Goal: Navigation & Orientation: Find specific page/section

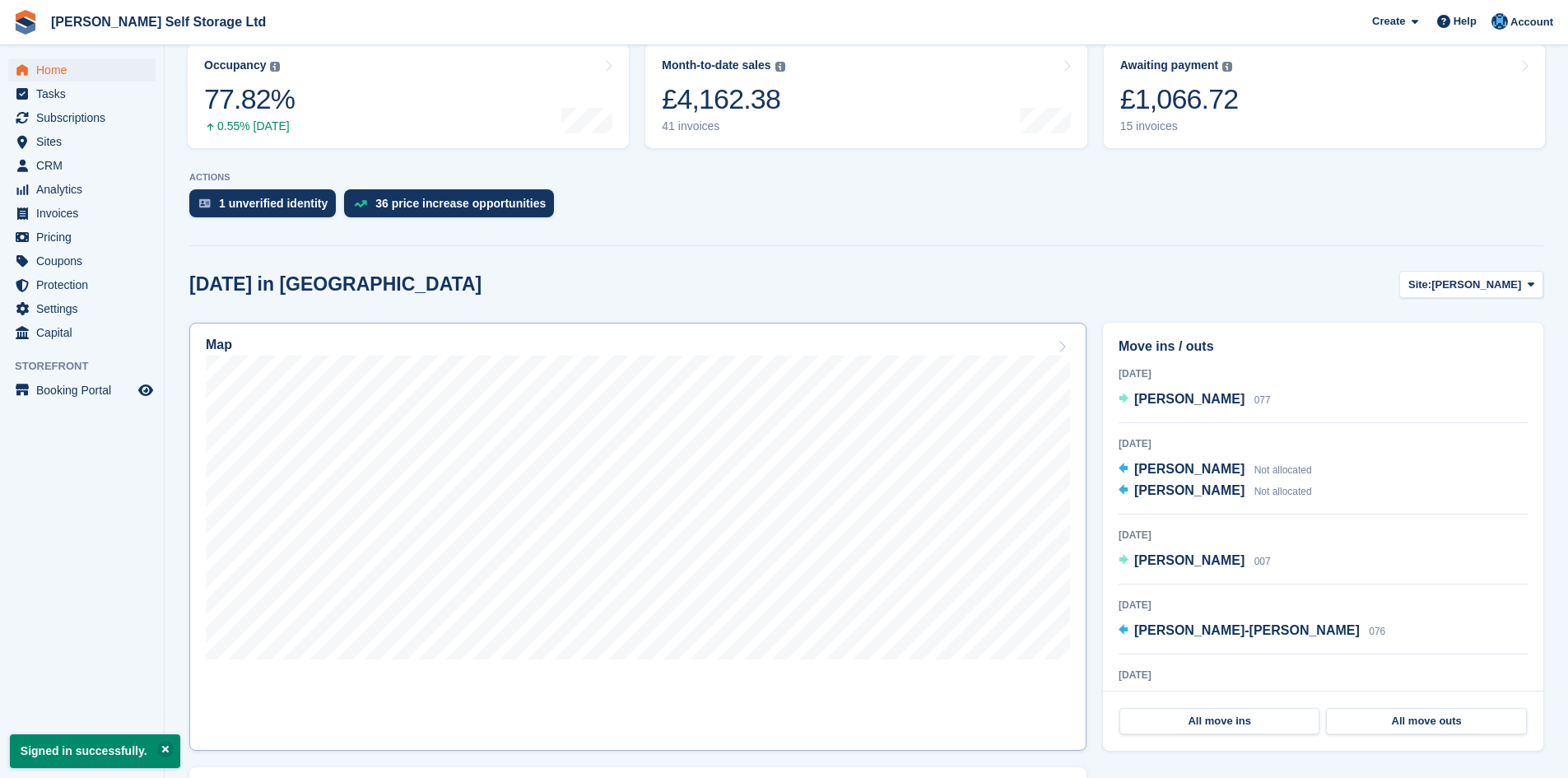
scroll to position [247, 0]
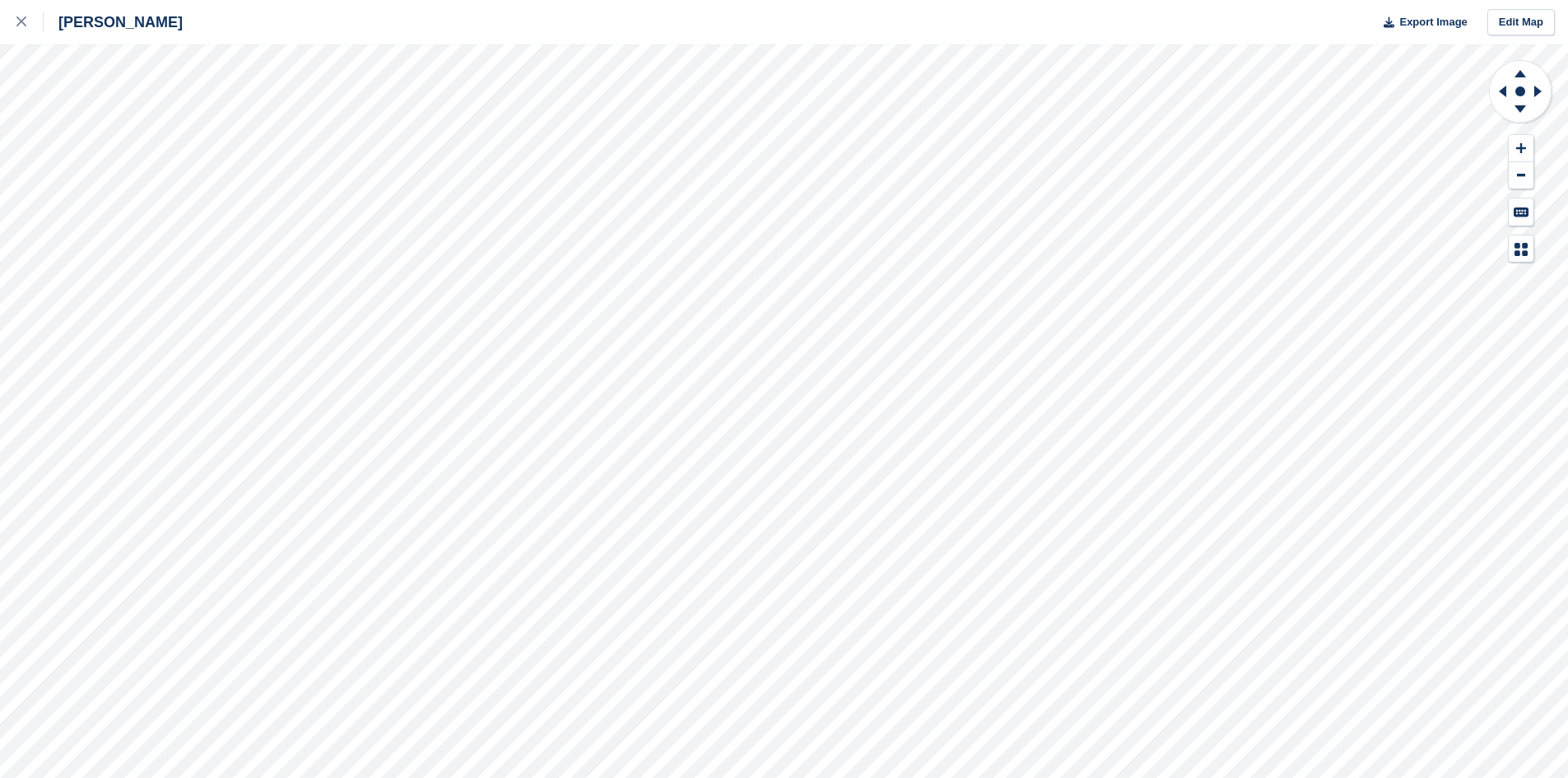
click at [58, 285] on div "[PERSON_NAME] Export Image Edit Map" at bounding box center [784, 389] width 1568 height 778
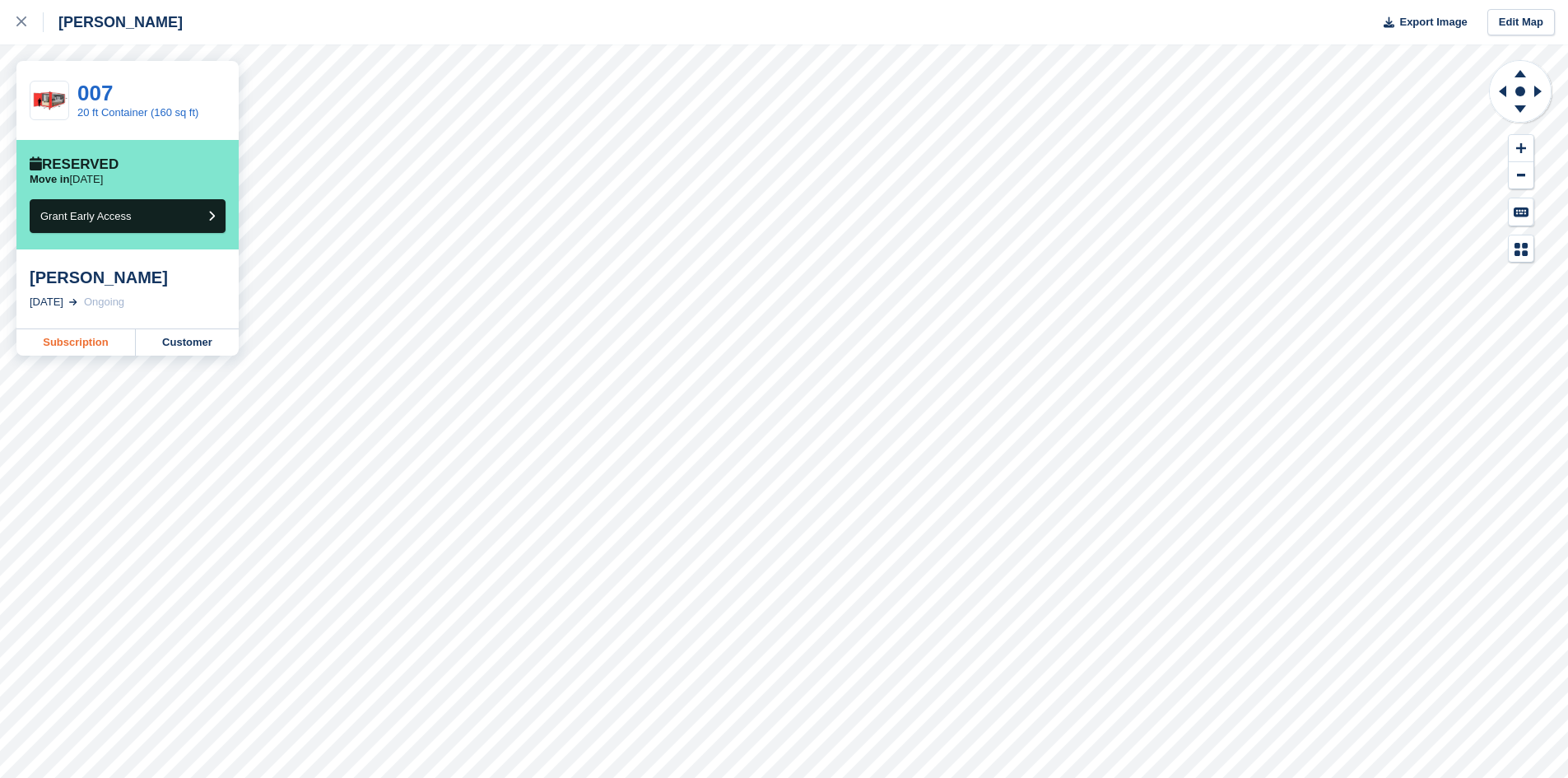
click at [80, 346] on link "Subscription" at bounding box center [77, 342] width 119 height 26
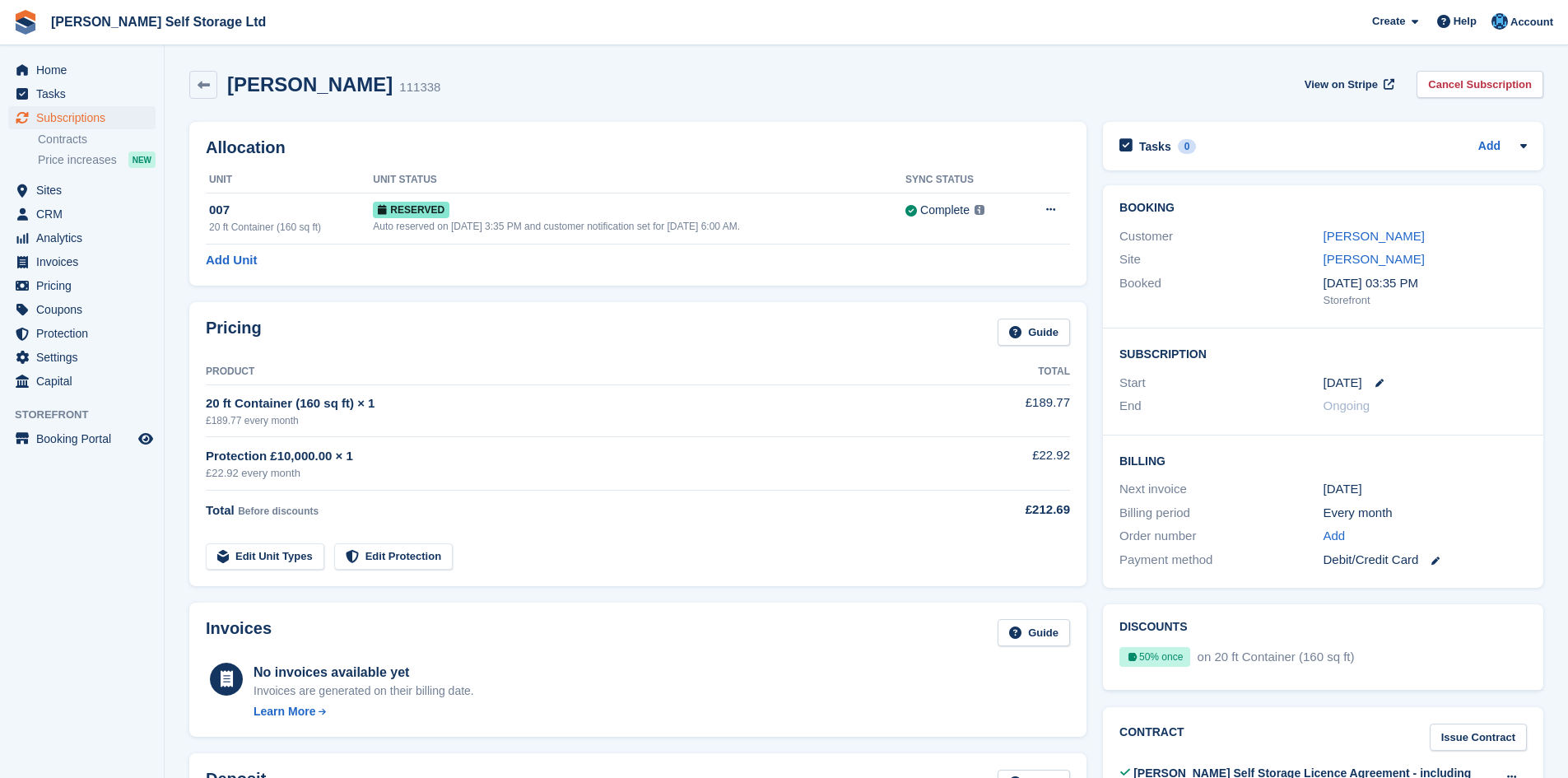
click at [278, 90] on h2 "[PERSON_NAME]" at bounding box center [309, 85] width 165 height 22
click at [209, 82] on icon at bounding box center [203, 85] width 12 height 12
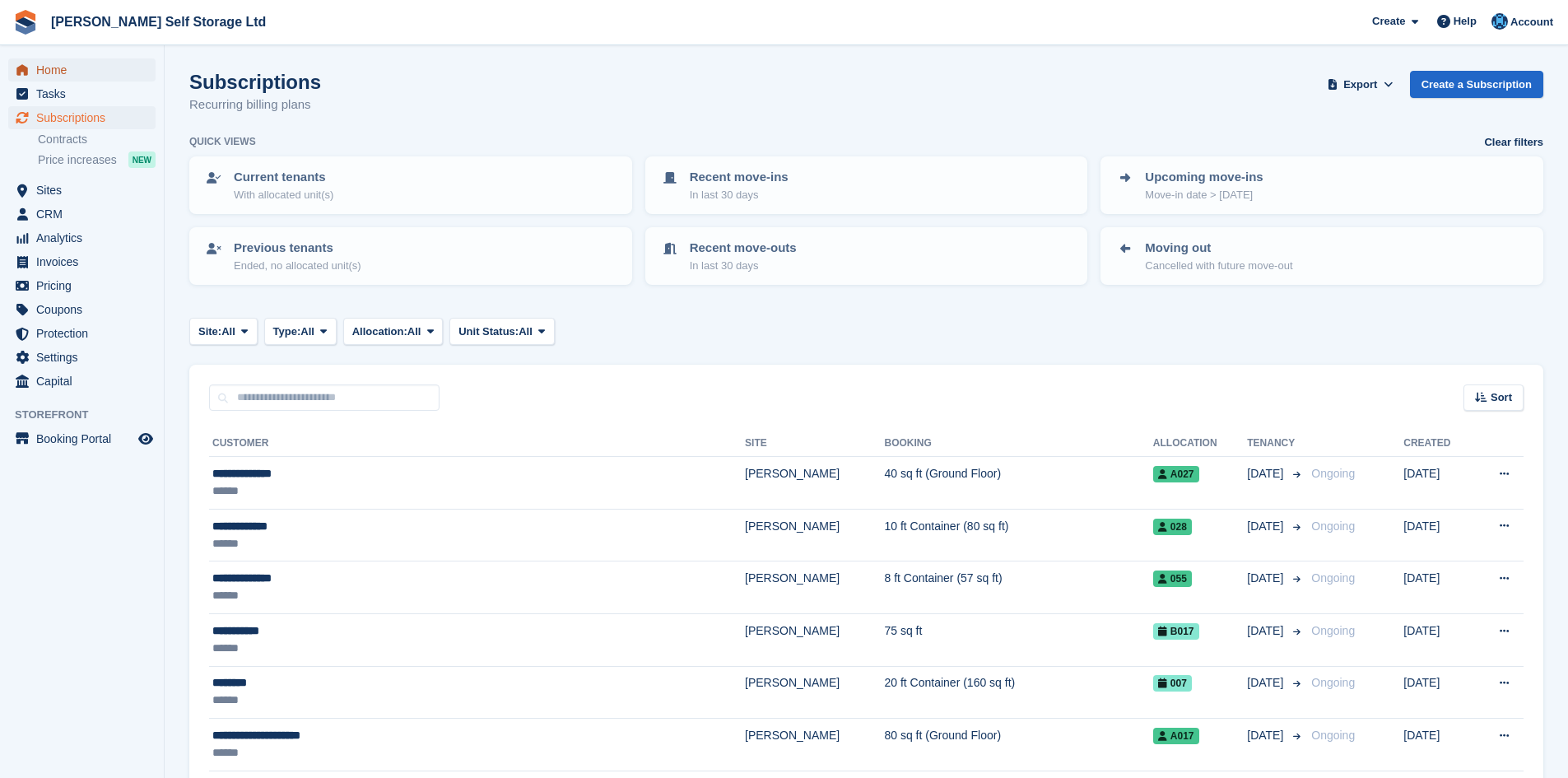
click at [59, 70] on span "Home" at bounding box center [86, 70] width 99 height 23
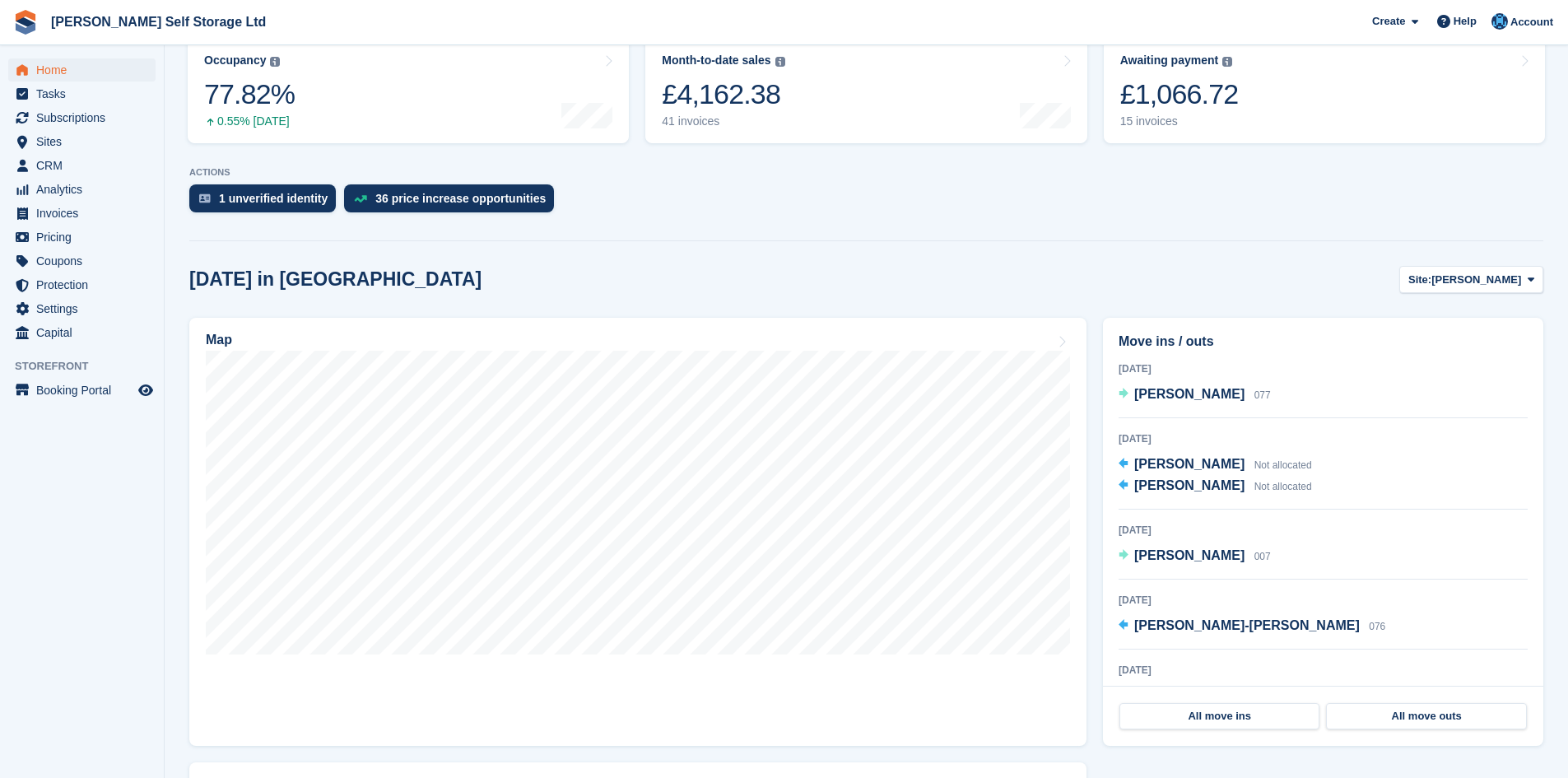
scroll to position [325, 0]
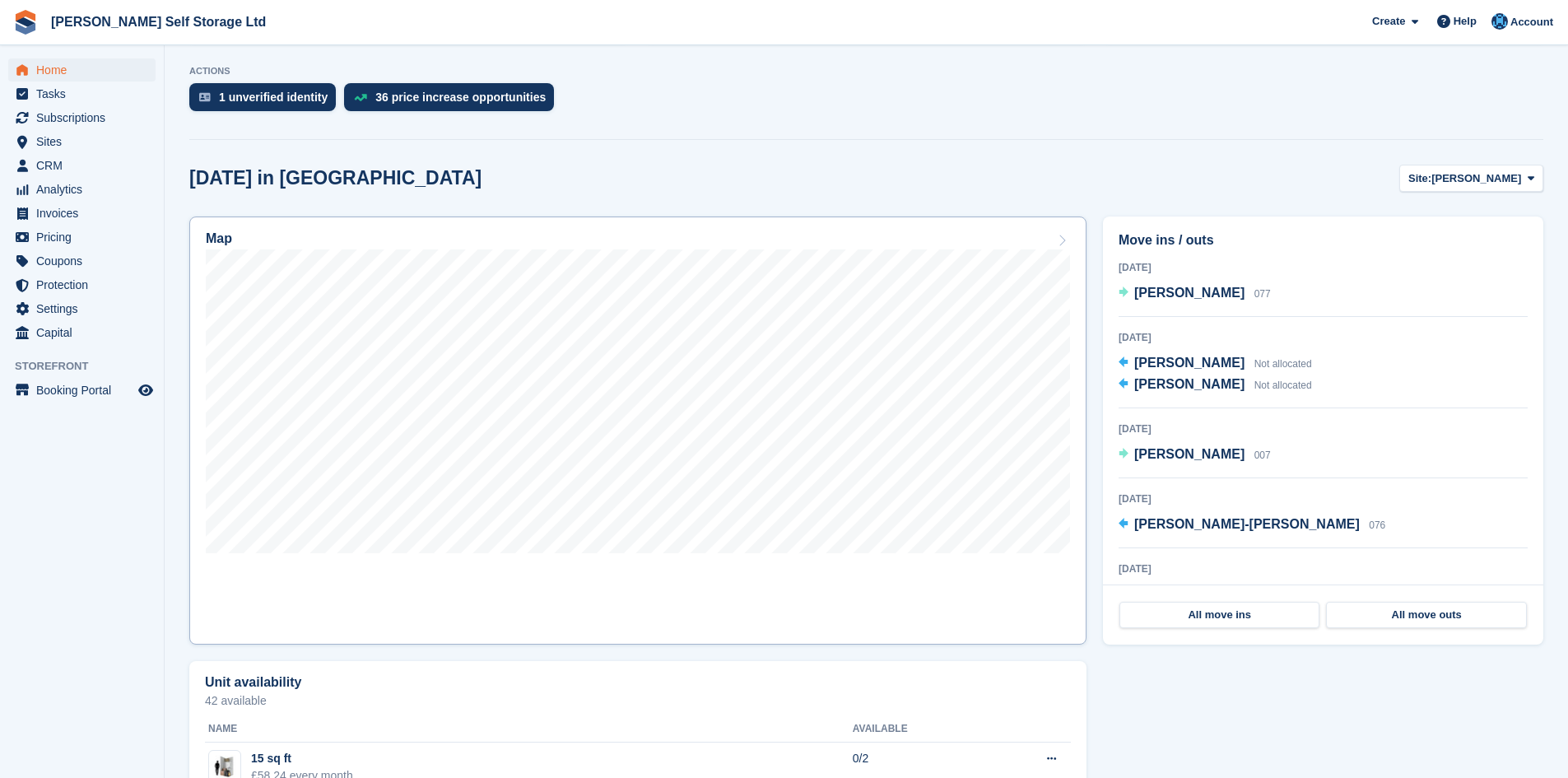
click at [981, 568] on link "Map" at bounding box center [637, 430] width 897 height 428
